Goal: Task Accomplishment & Management: Use online tool/utility

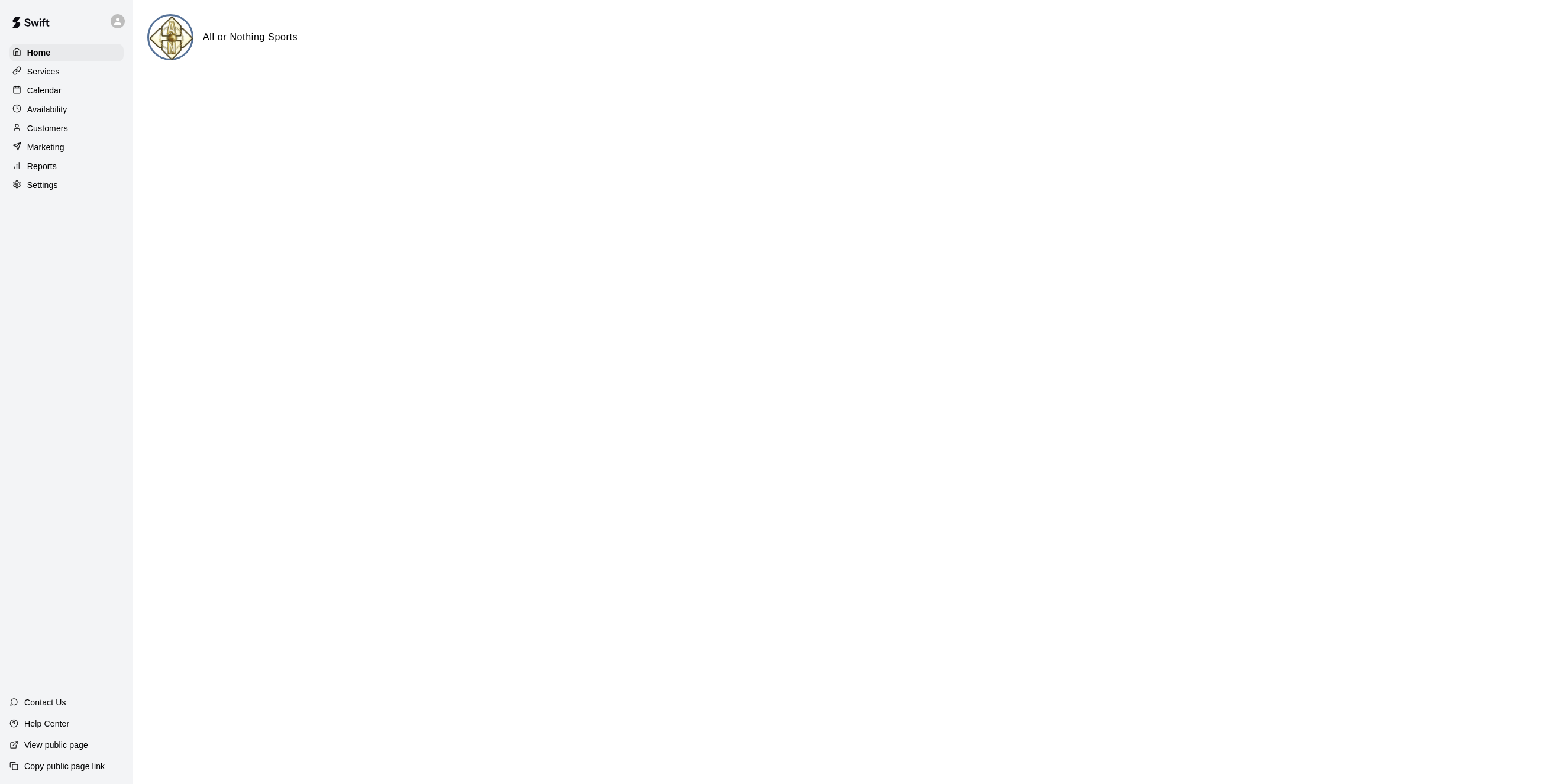
click at [45, 91] on p "Calendar" at bounding box center [44, 90] width 34 height 12
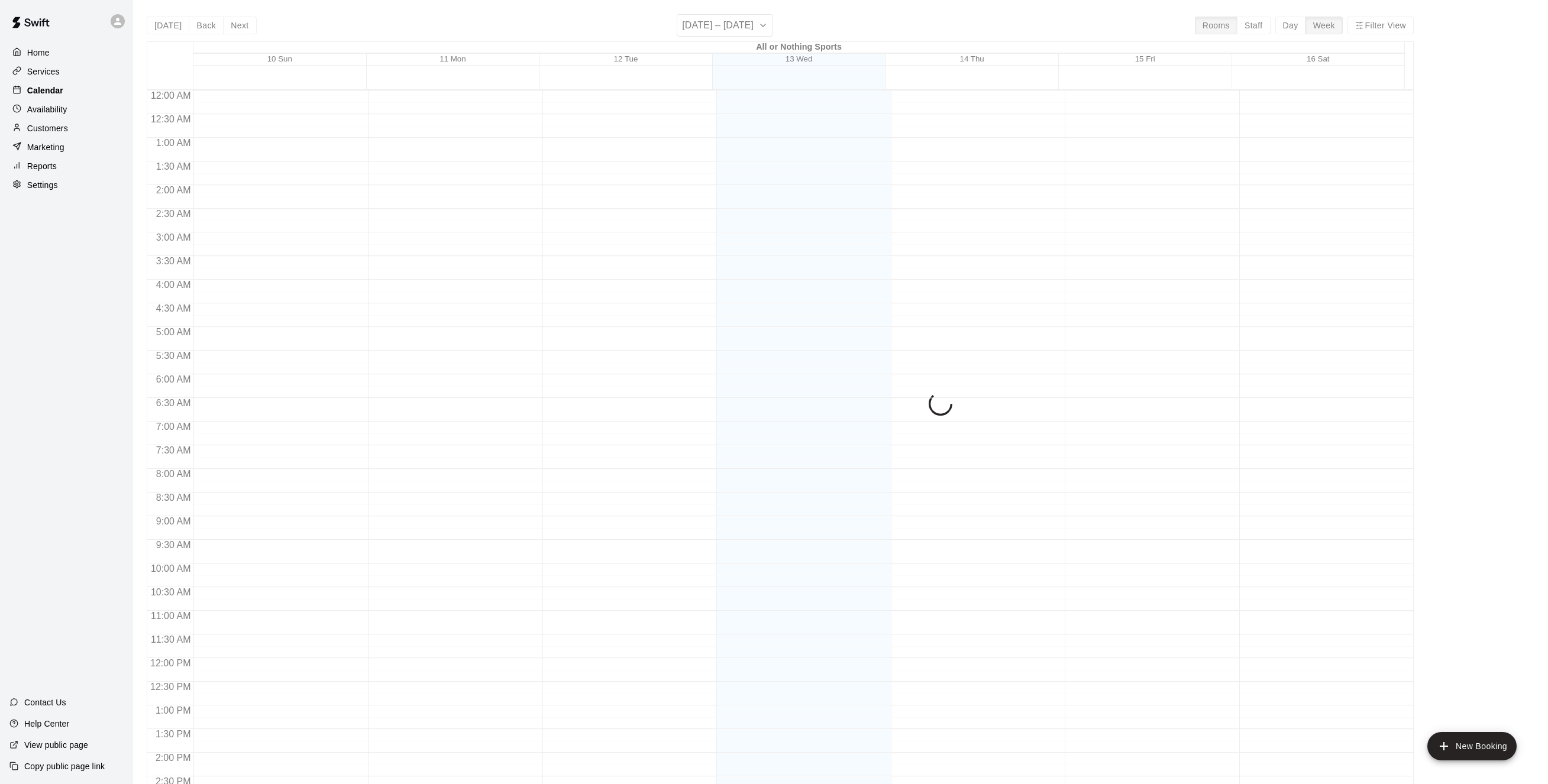
scroll to position [380, 0]
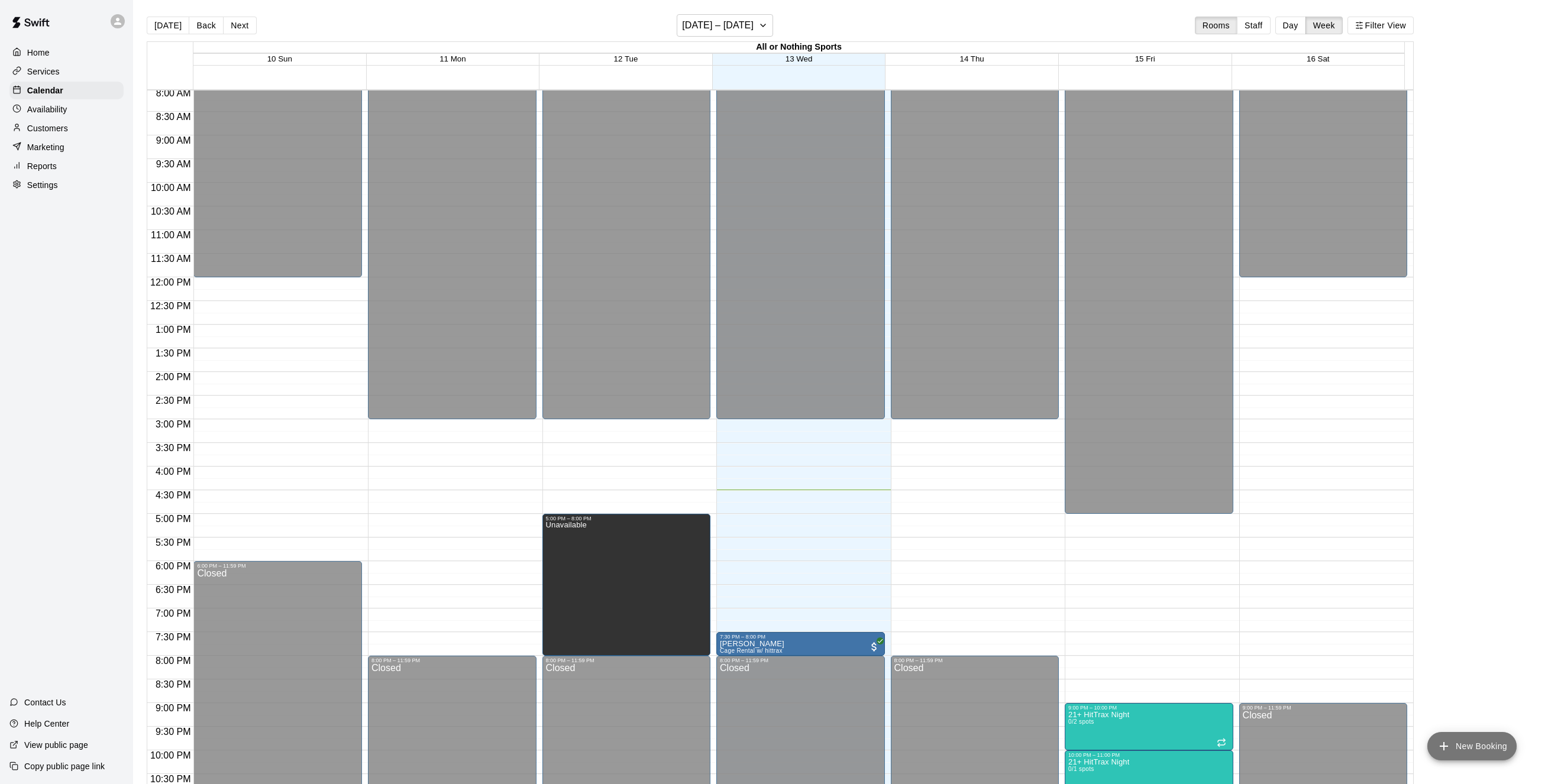
click at [1490, 743] on button "New Booking" at bounding box center [1472, 746] width 89 height 28
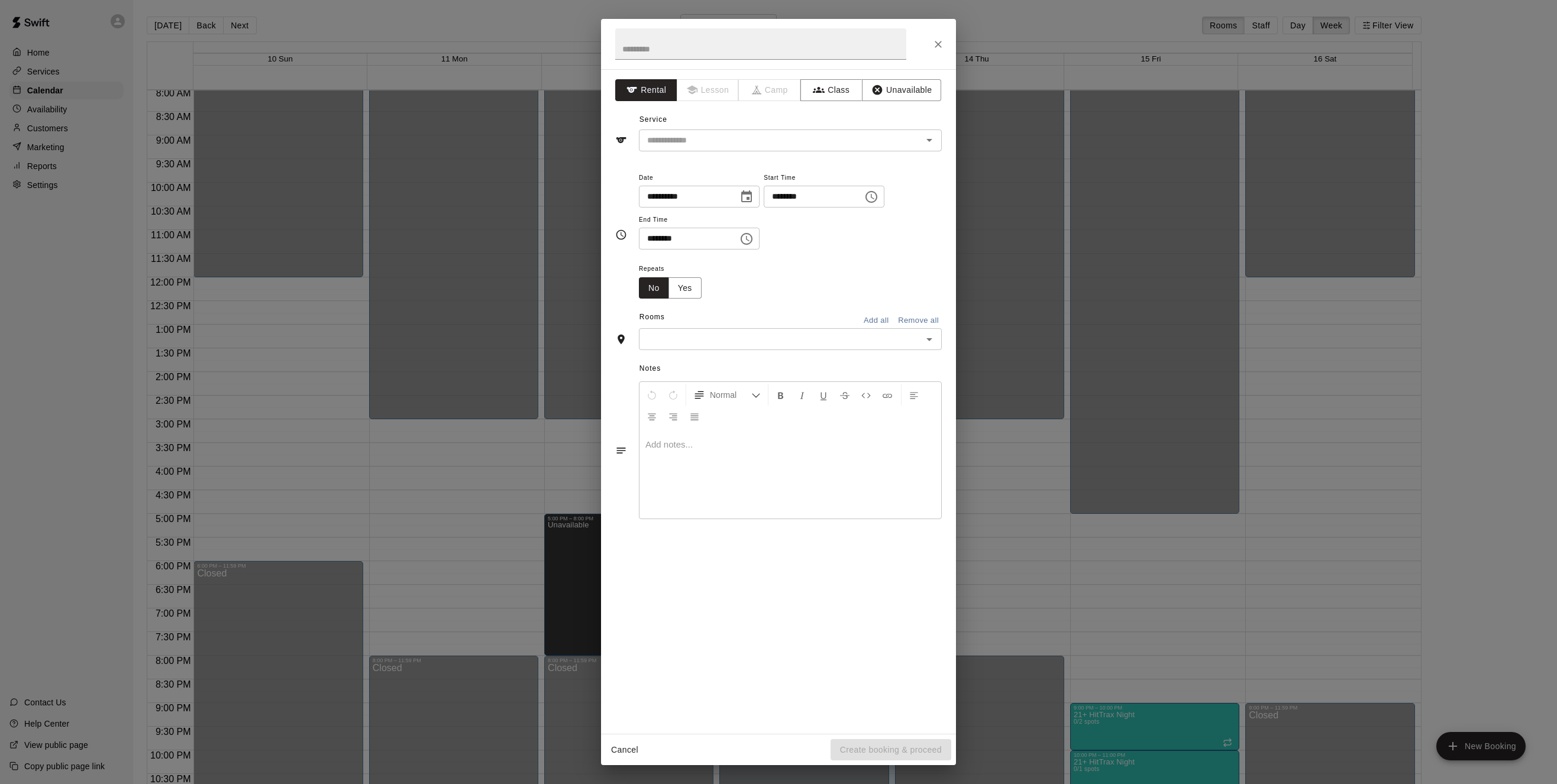
drag, startPoint x: 702, startPoint y: 23, endPoint x: 553, endPoint y: 32, distance: 149.3
click at [553, 32] on div "**********" at bounding box center [778, 392] width 1557 height 784
click at [937, 44] on icon "Close" at bounding box center [938, 44] width 7 height 7
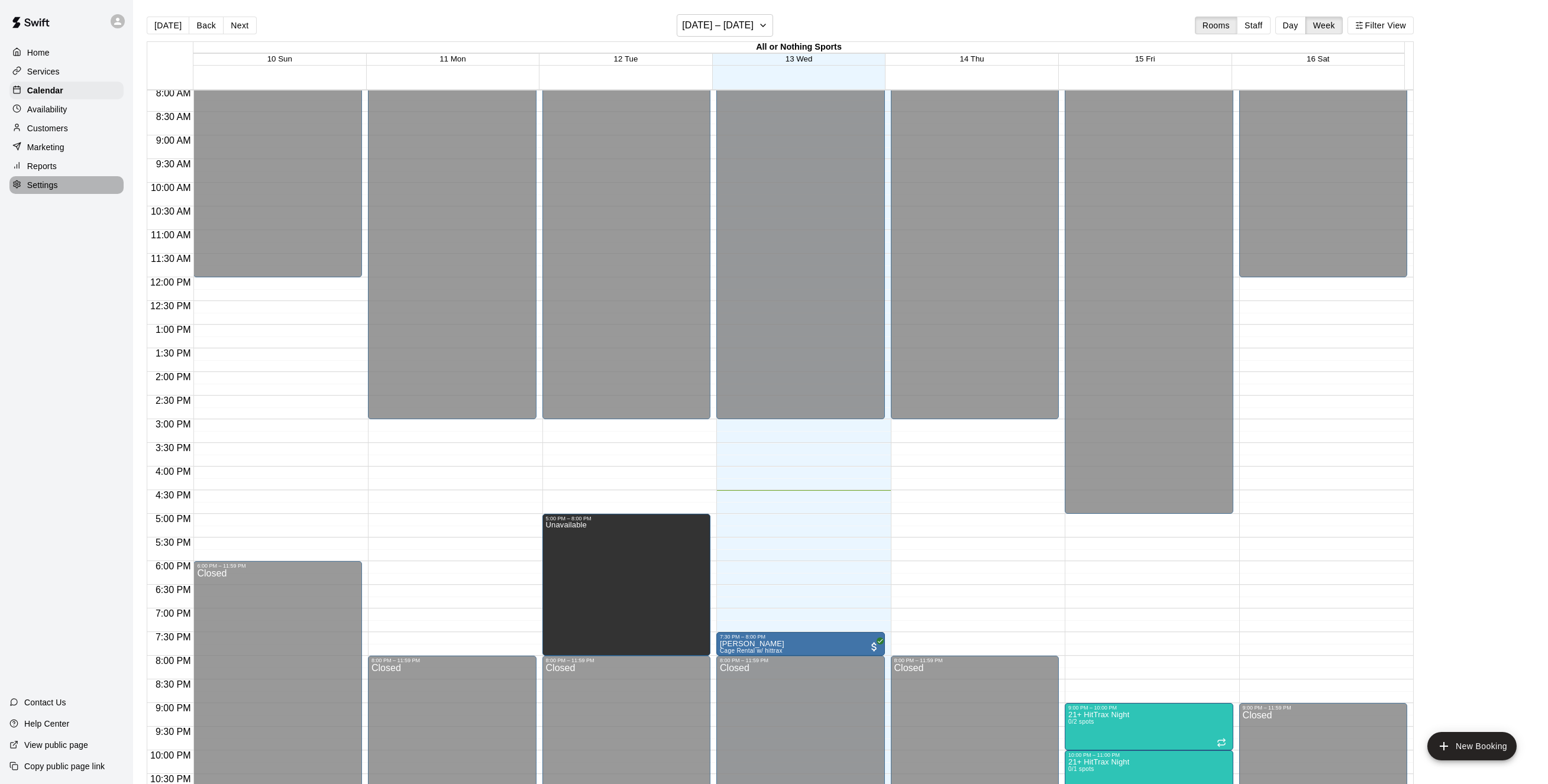
click at [42, 191] on p "Settings" at bounding box center [42, 185] width 31 height 12
select select "**"
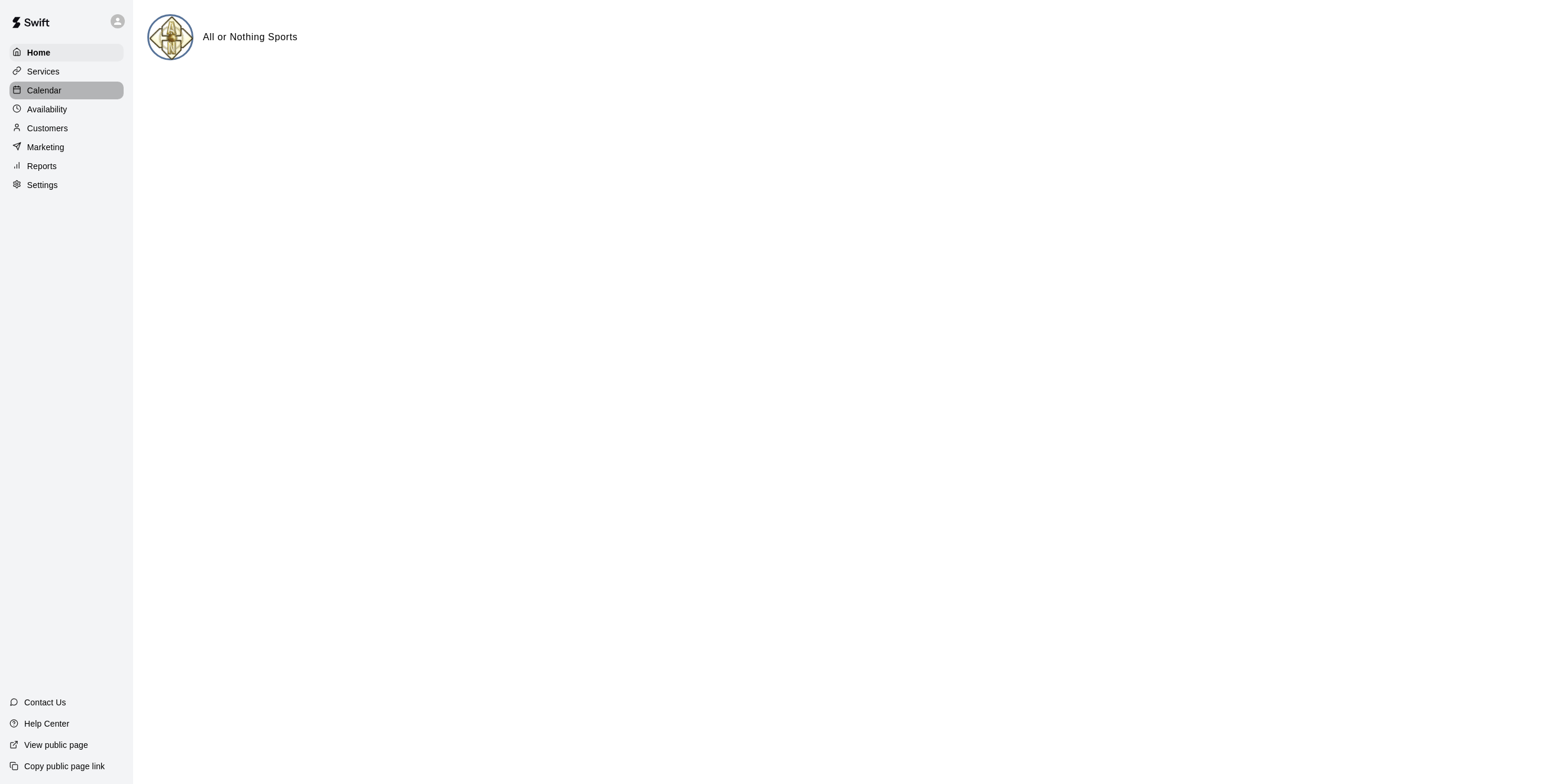
click at [33, 92] on p "Calendar" at bounding box center [44, 90] width 34 height 12
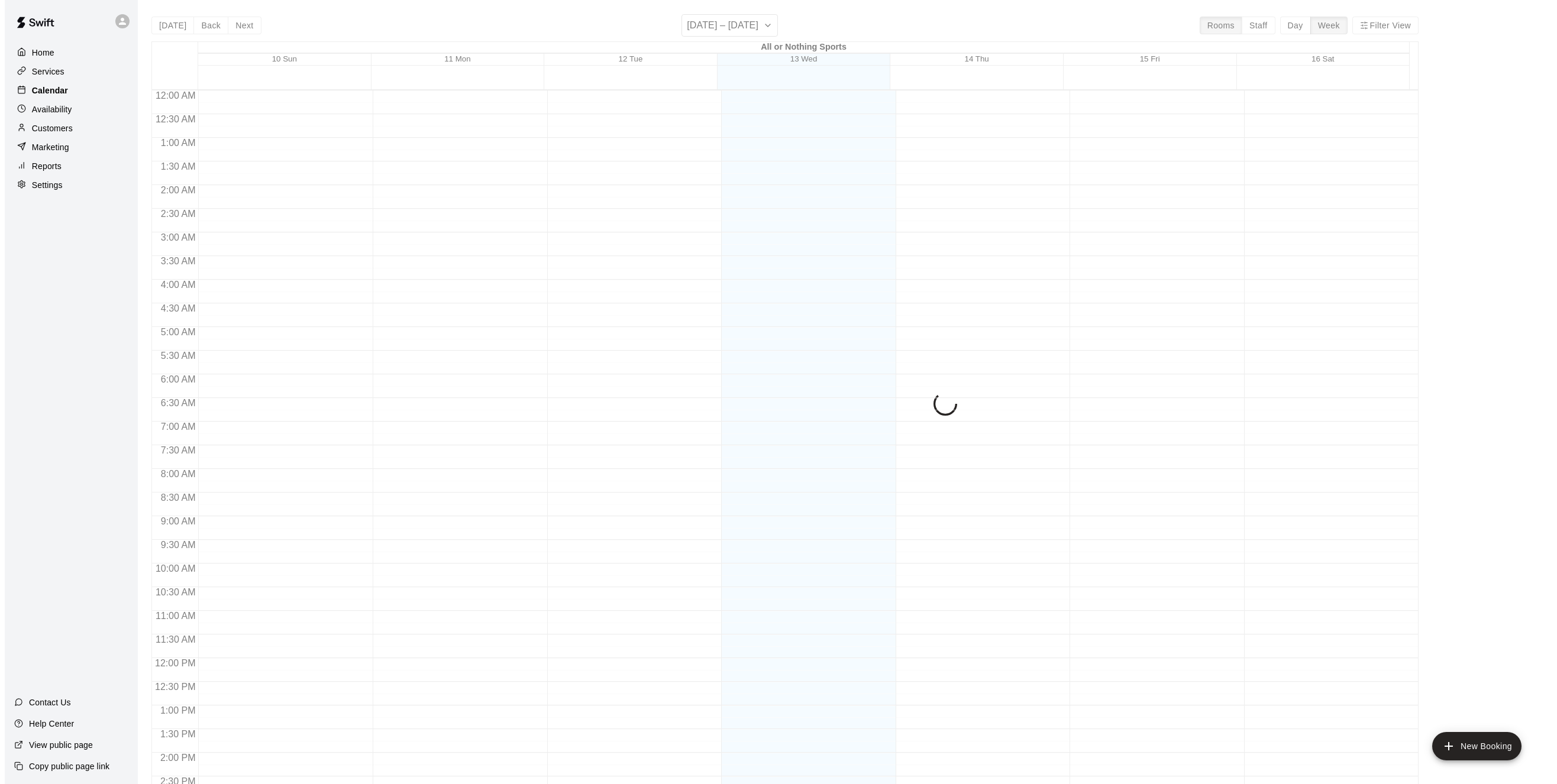
scroll to position [380, 0]
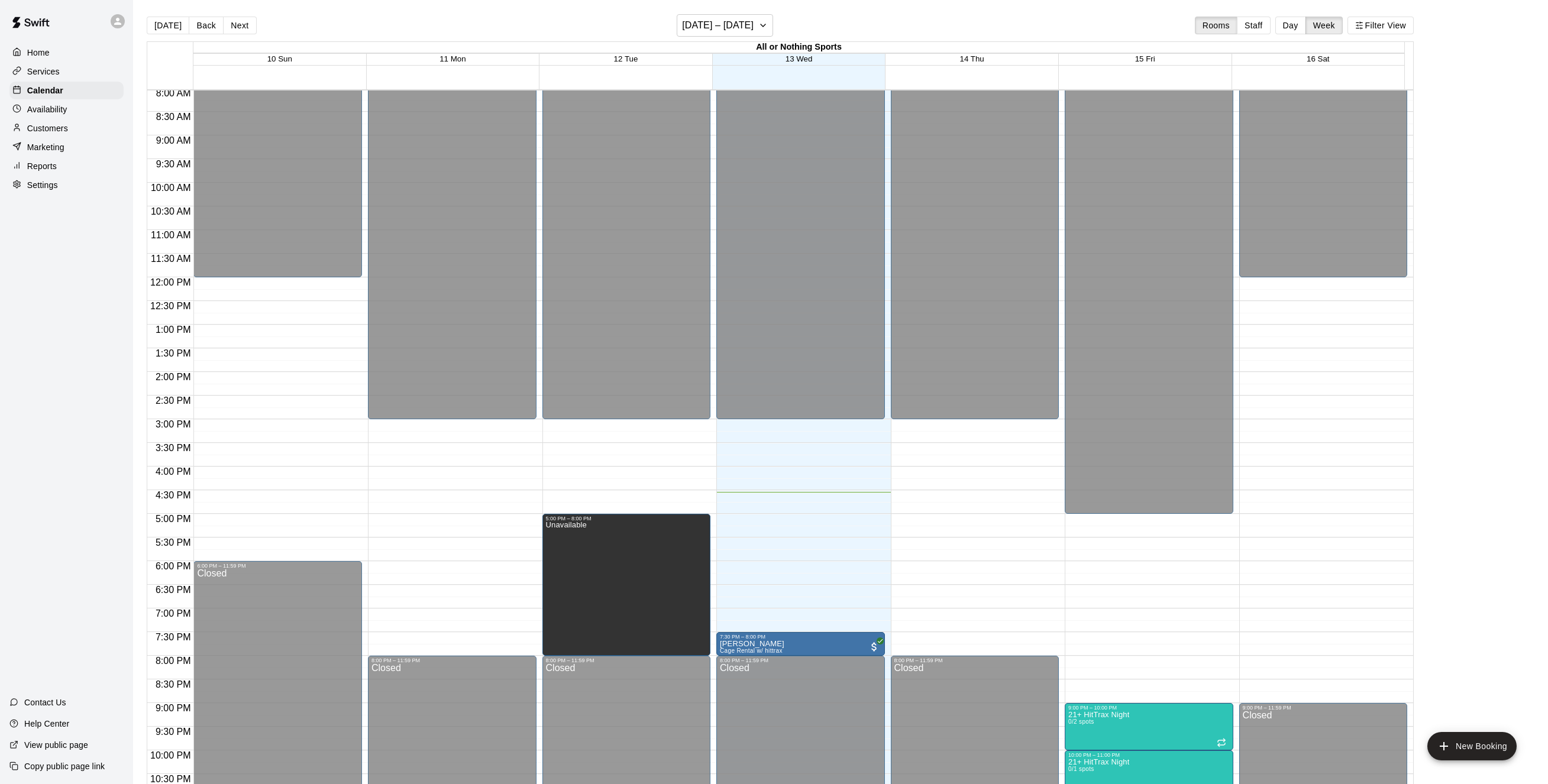
click at [812, 503] on div "12:00 AM – 3:00 PM Closed 7:30 PM – 8:00 PM [PERSON_NAME] Rental w/ hittrax 8:0…" at bounding box center [801, 277] width 169 height 1135
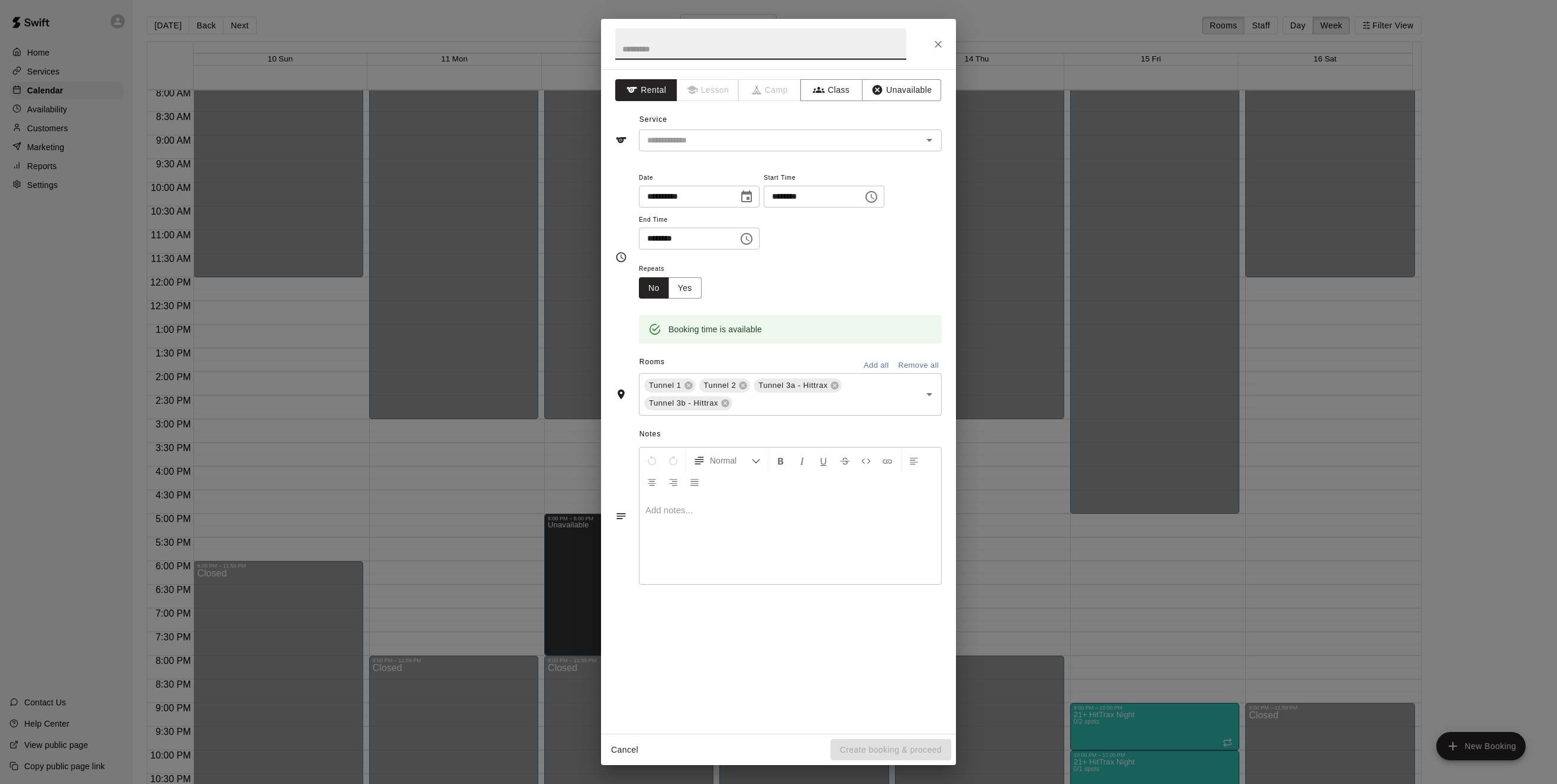
click at [752, 242] on icon "Choose time, selected time is 5:00 PM" at bounding box center [746, 239] width 12 height 12
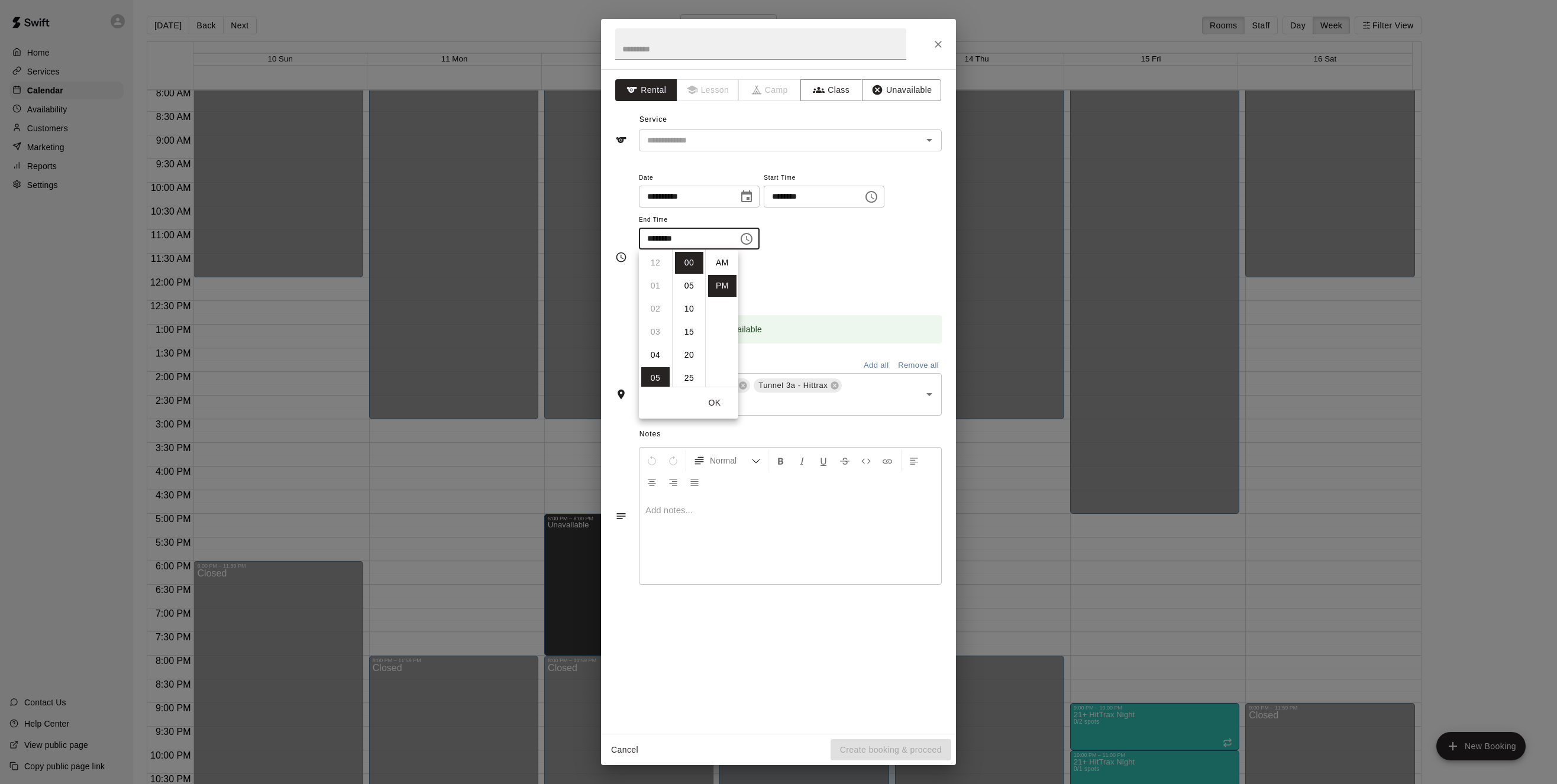
scroll to position [22, 0]
click at [655, 308] on li "07" at bounding box center [655, 308] width 28 height 22
click at [692, 348] on li "30" at bounding box center [689, 345] width 28 height 22
type input "********"
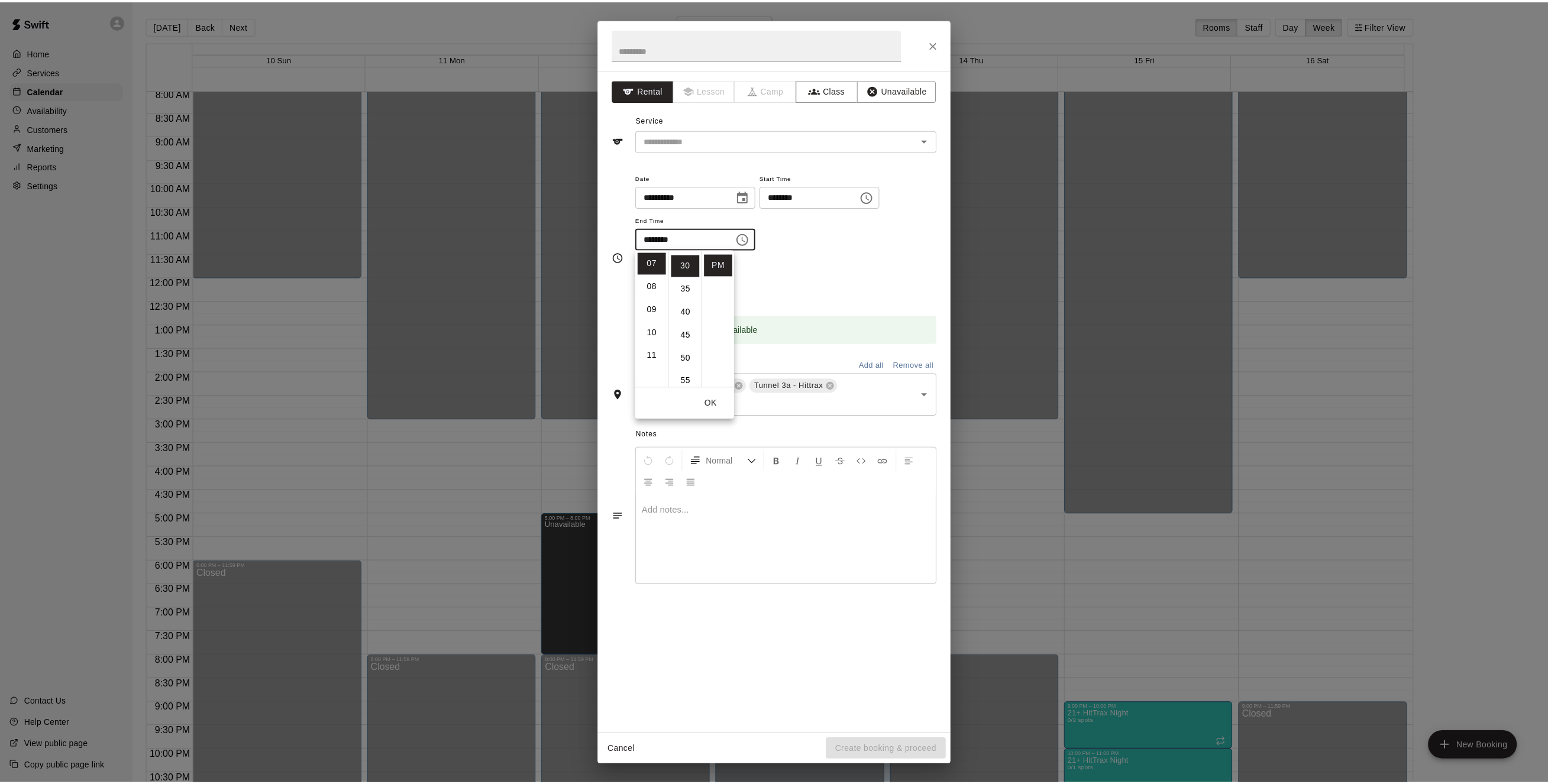
scroll to position [55, 0]
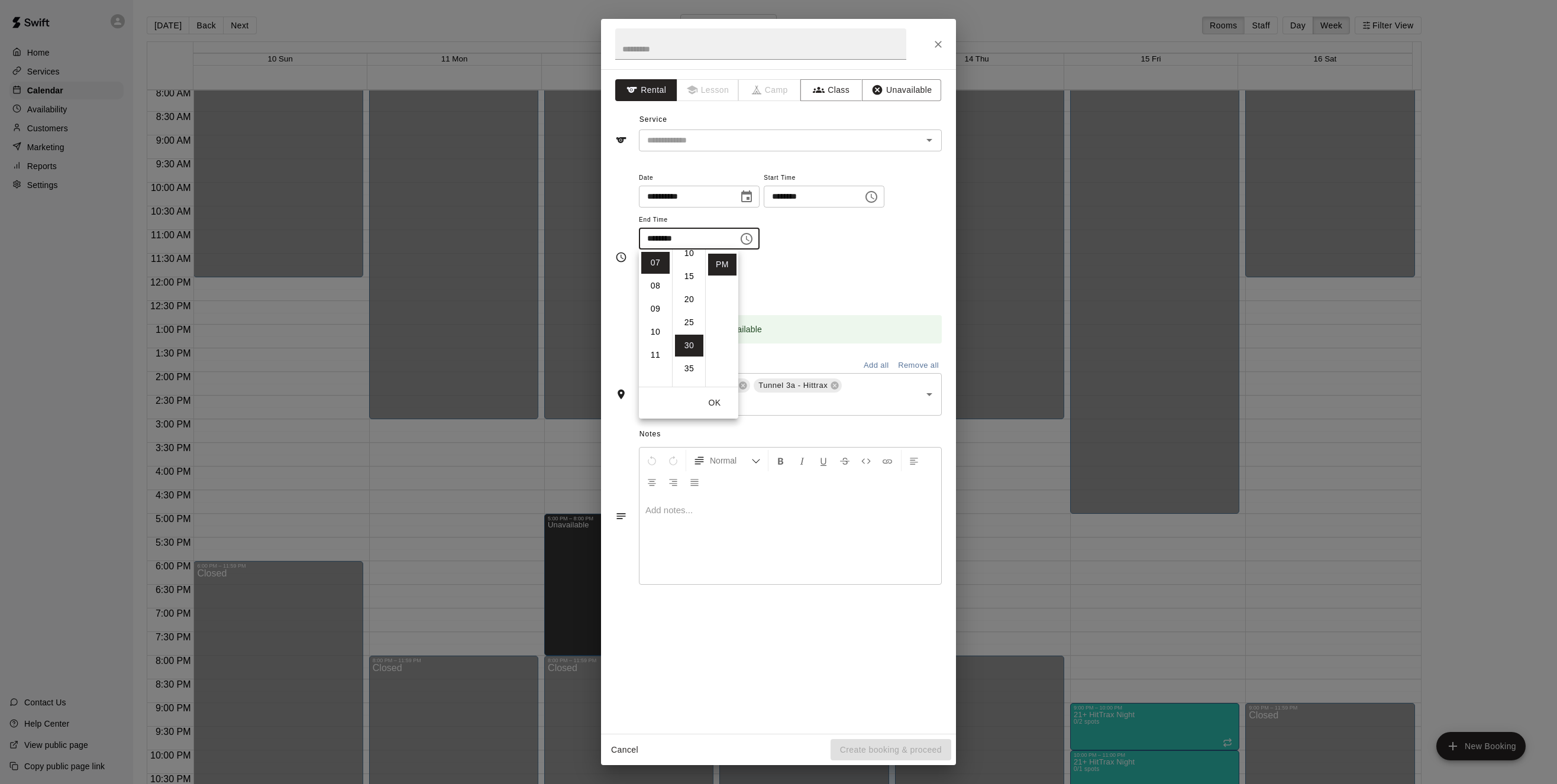
click at [883, 365] on button "Add all" at bounding box center [876, 366] width 38 height 18
click at [906, 88] on button "Unavailable" at bounding box center [902, 90] width 79 height 22
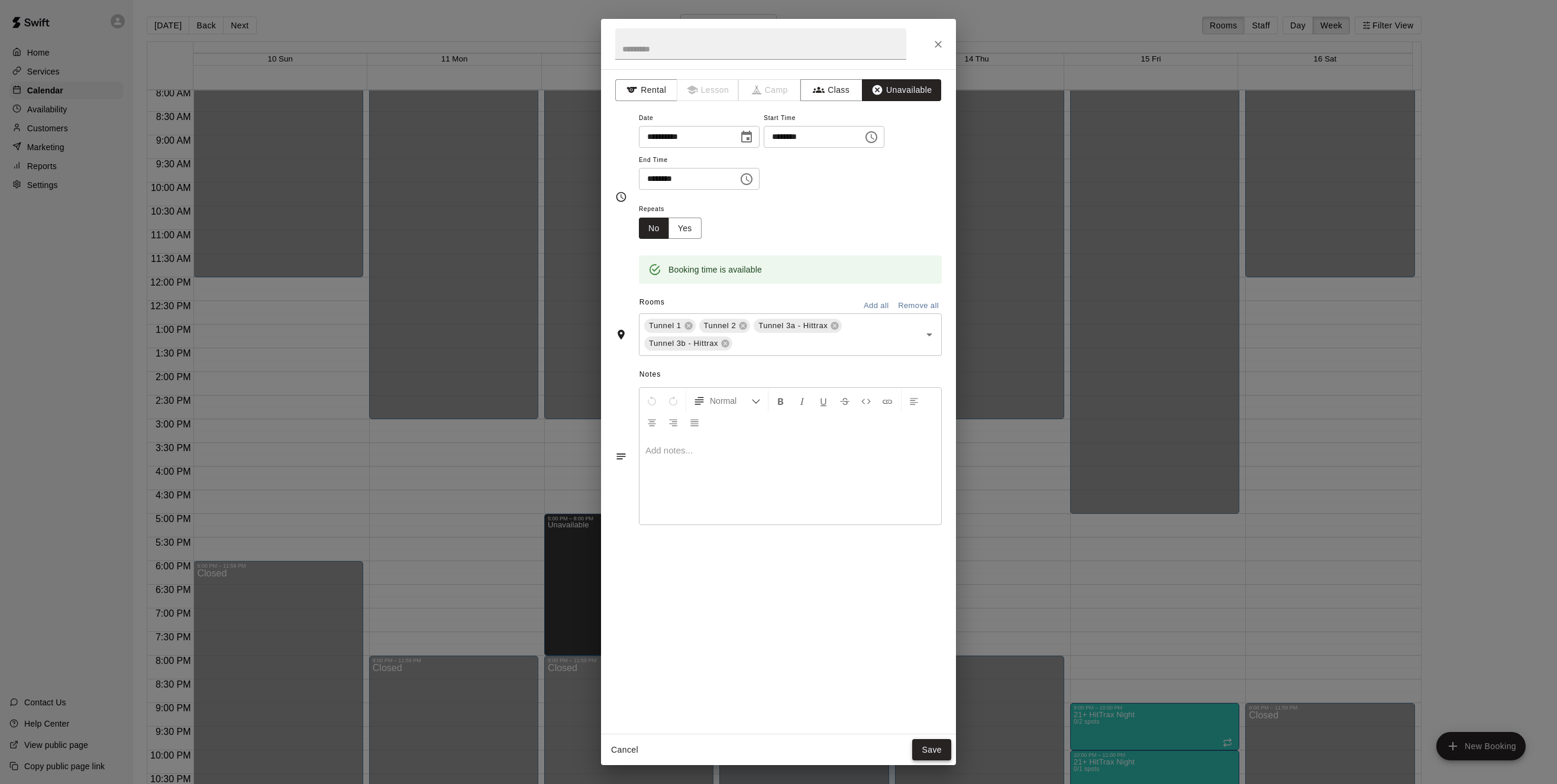
click at [933, 752] on button "Save" at bounding box center [932, 750] width 39 height 22
